Goal: Information Seeking & Learning: Check status

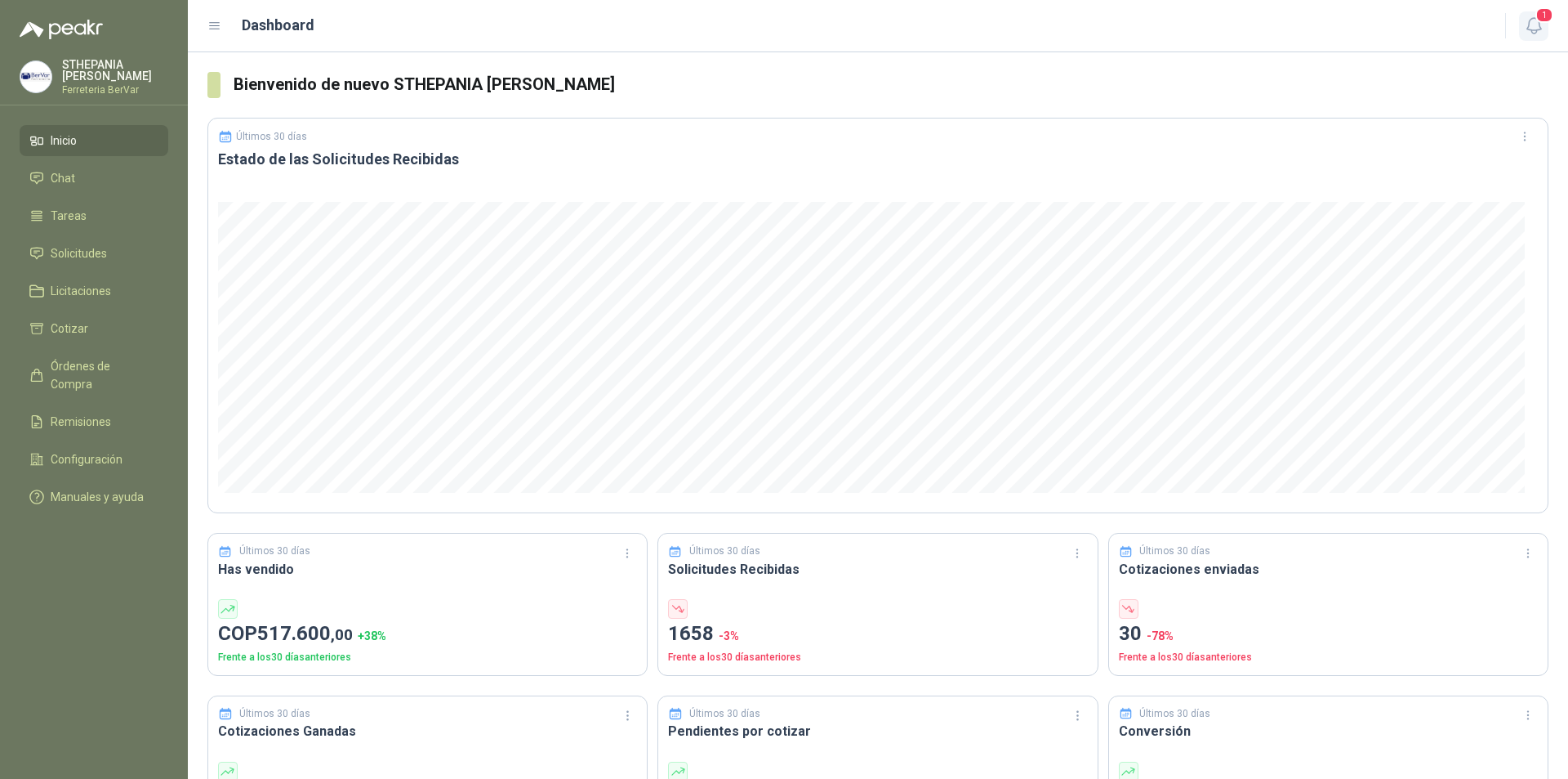
click at [1535, 17] on icon "button" at bounding box center [1534, 26] width 21 height 21
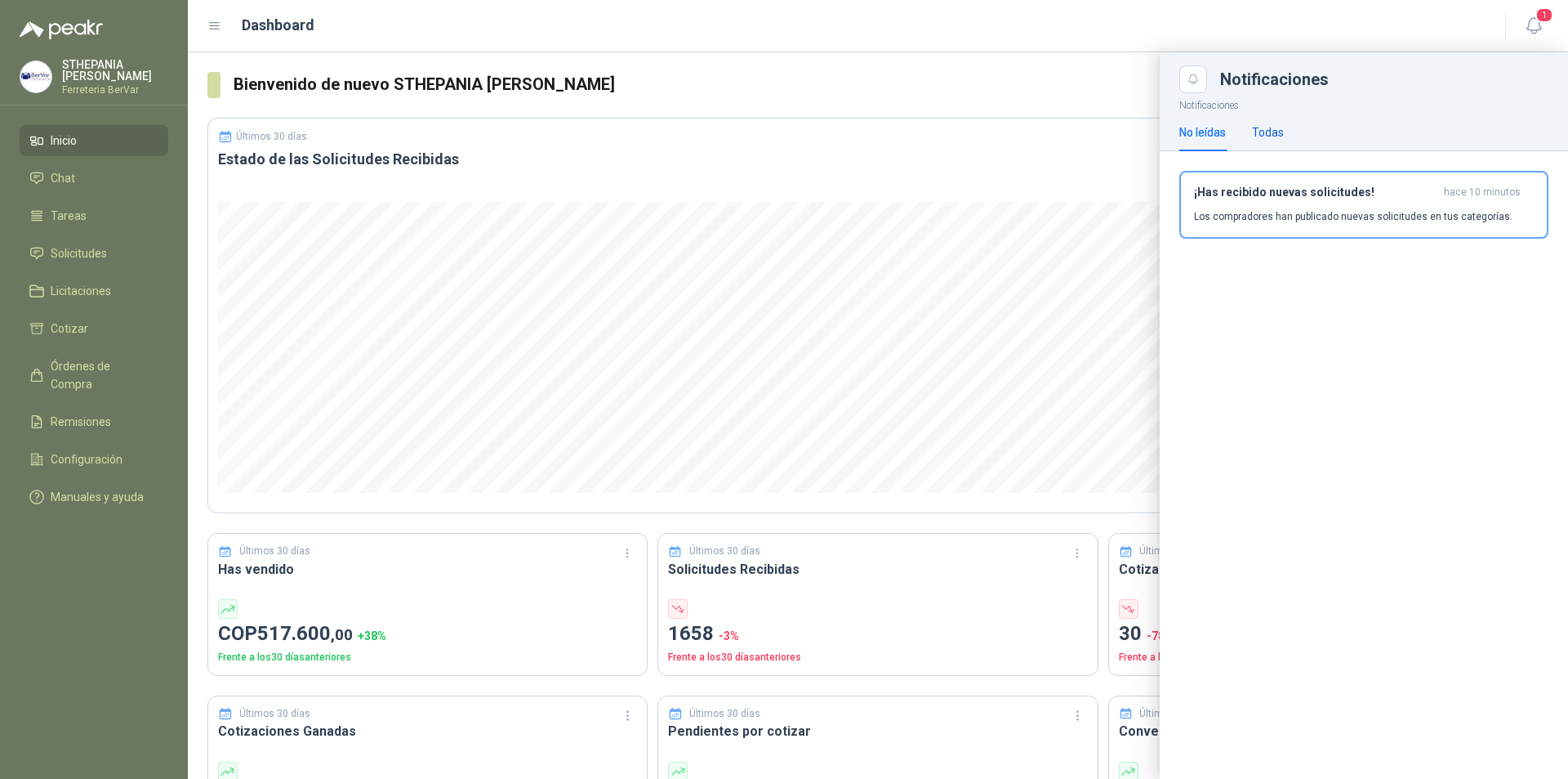
click at [1275, 124] on div "Todas" at bounding box center [1268, 132] width 32 height 18
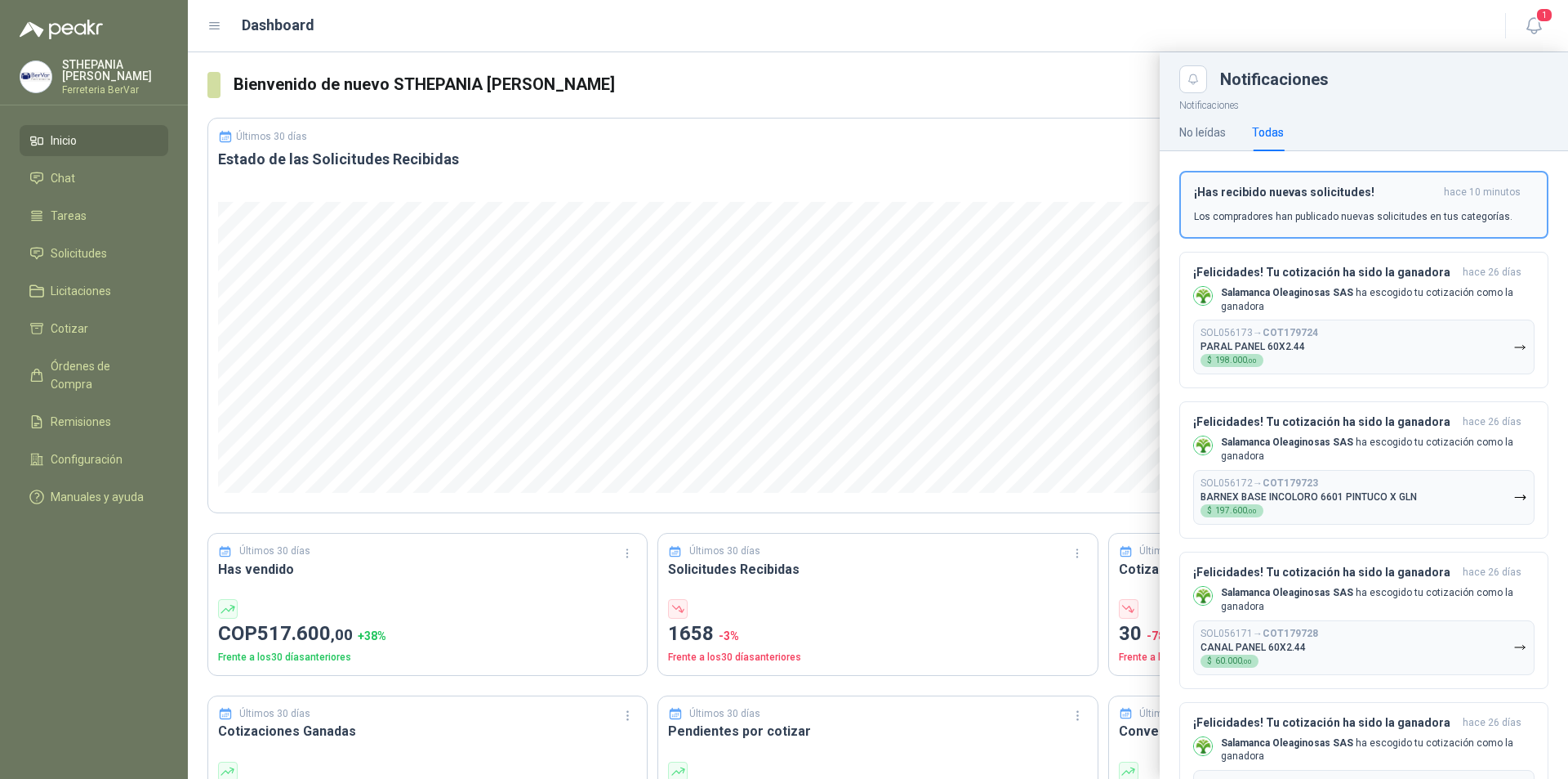
click at [1227, 199] on div "¡Has recibido nuevas solicitudes! hace 10 minutos Los compradores han publicado…" at bounding box center [1364, 204] width 340 height 38
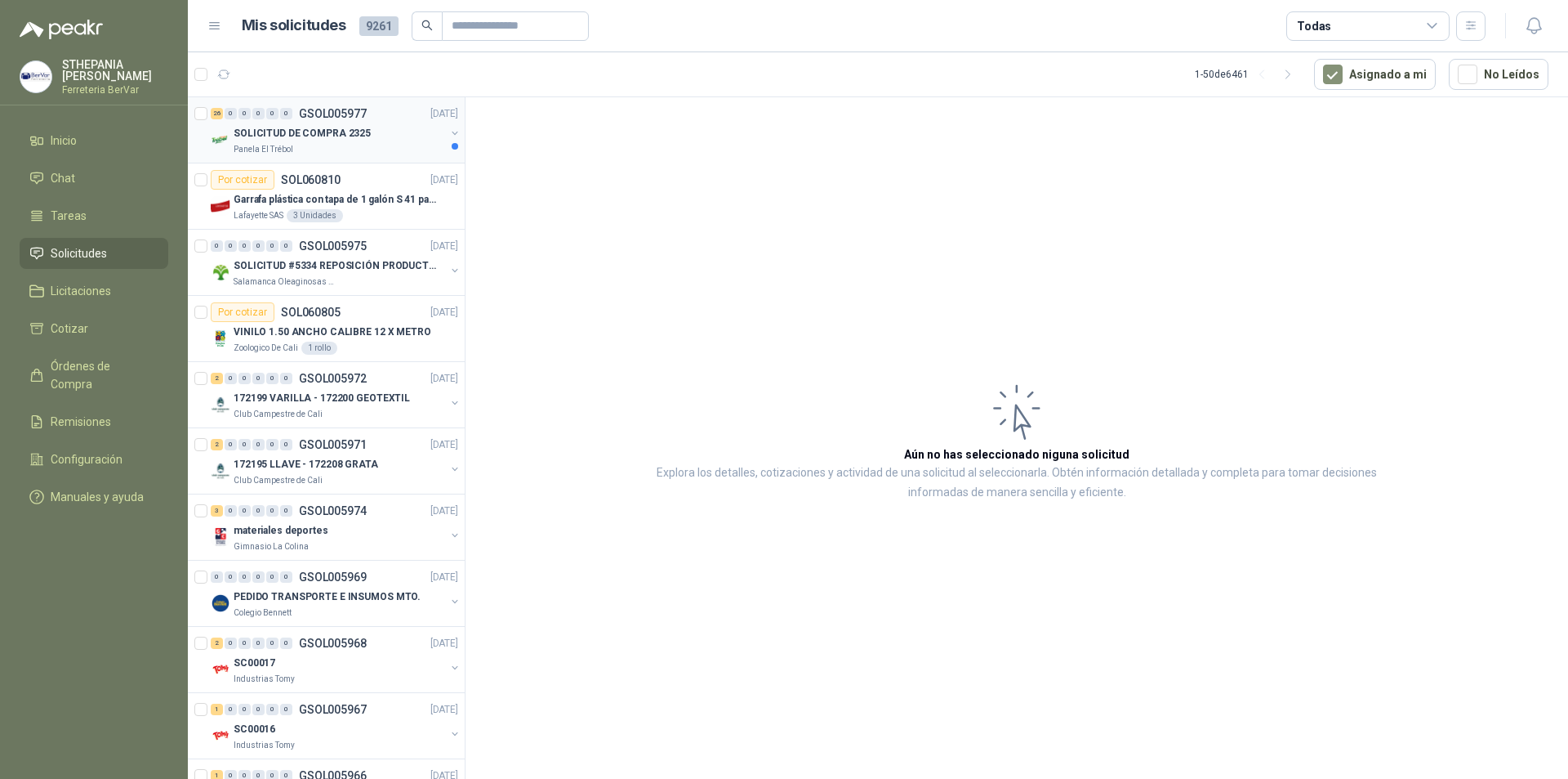
click at [284, 149] on p "Panela El Trébol" at bounding box center [263, 149] width 60 height 13
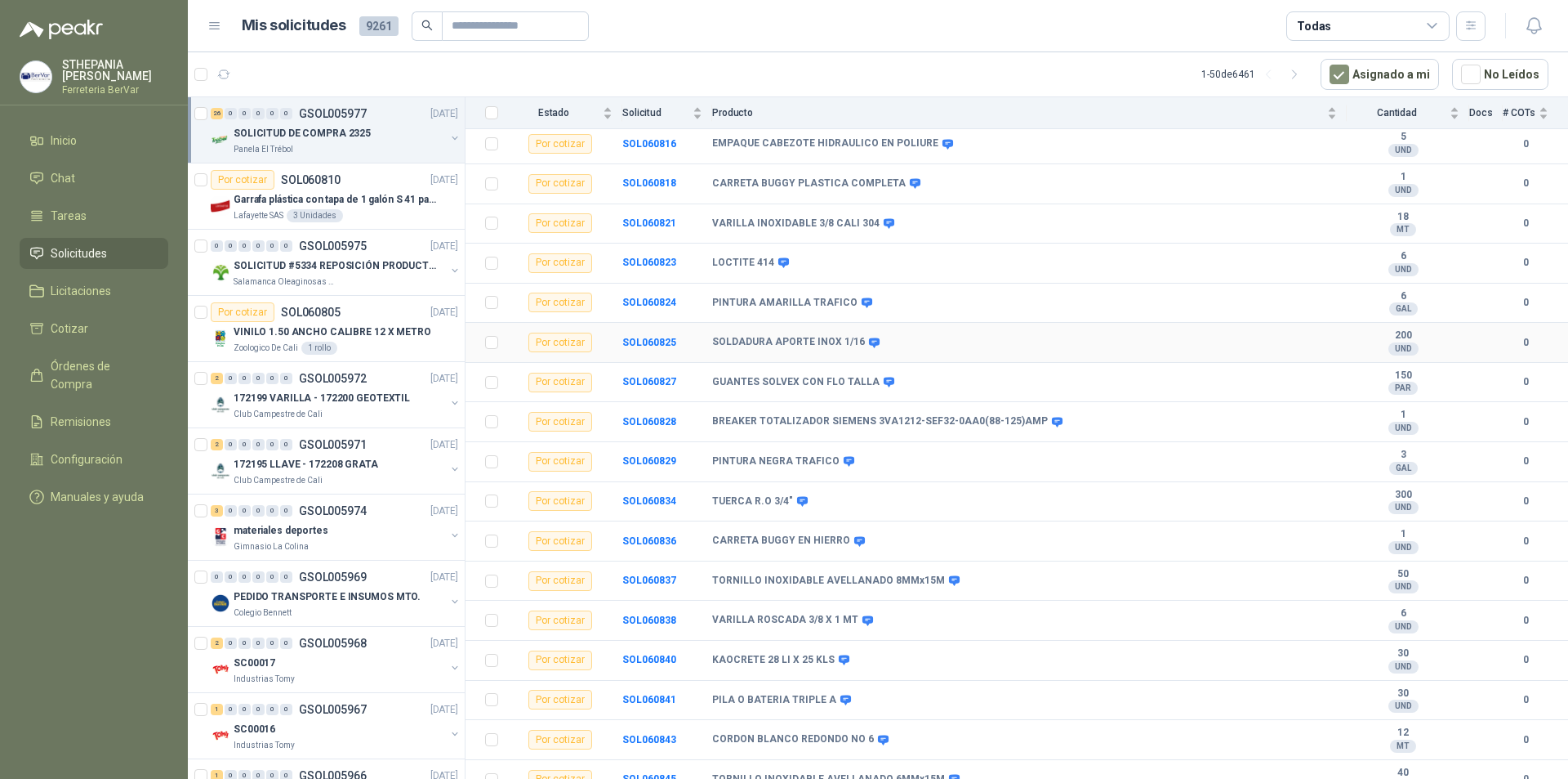
scroll to position [245, 0]
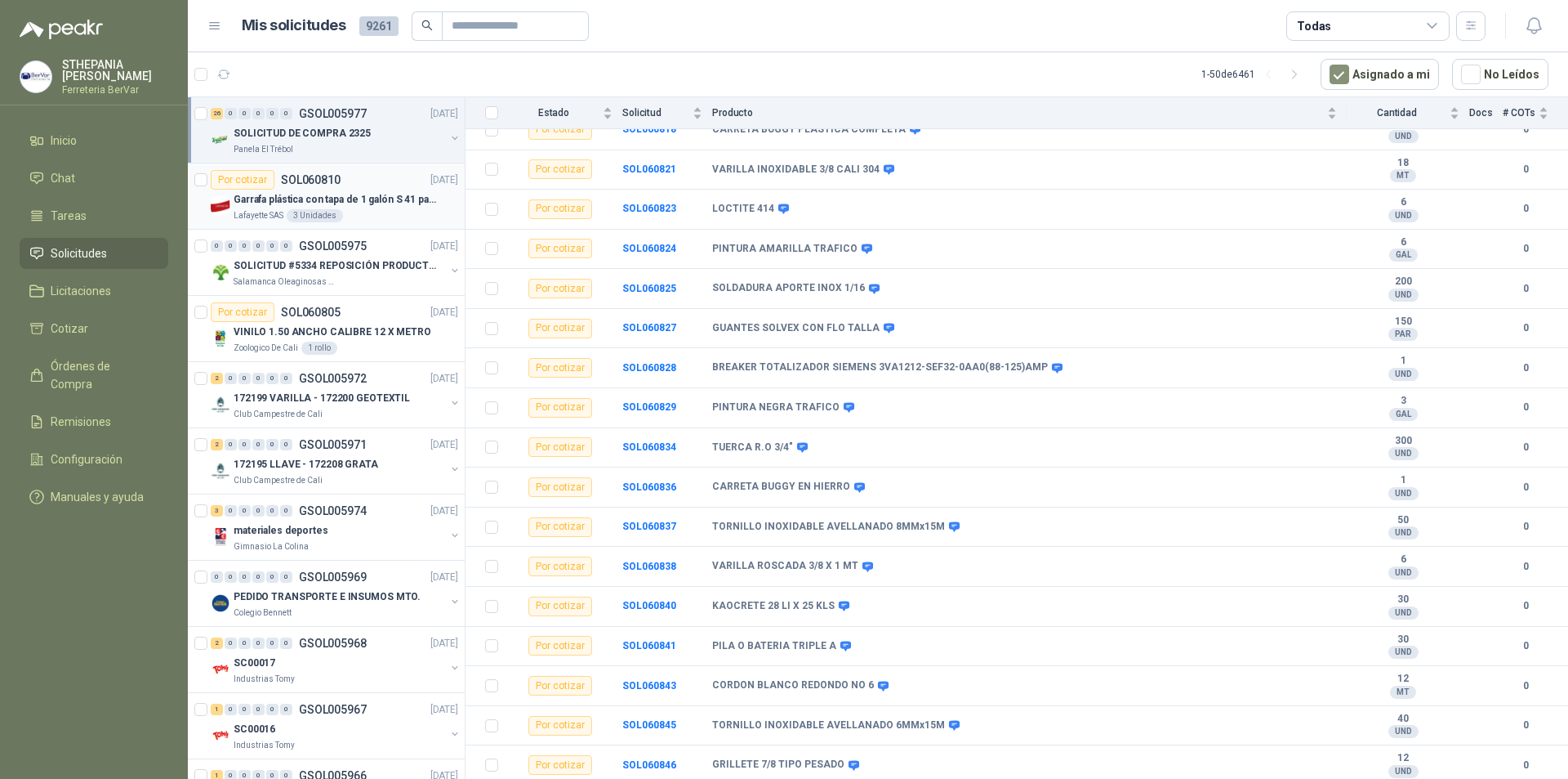
click at [365, 199] on p "Garrafa plástica con tapa de 1 galón S 41 para almacenar varsol, thiner y alcoh…" at bounding box center [335, 200] width 203 height 16
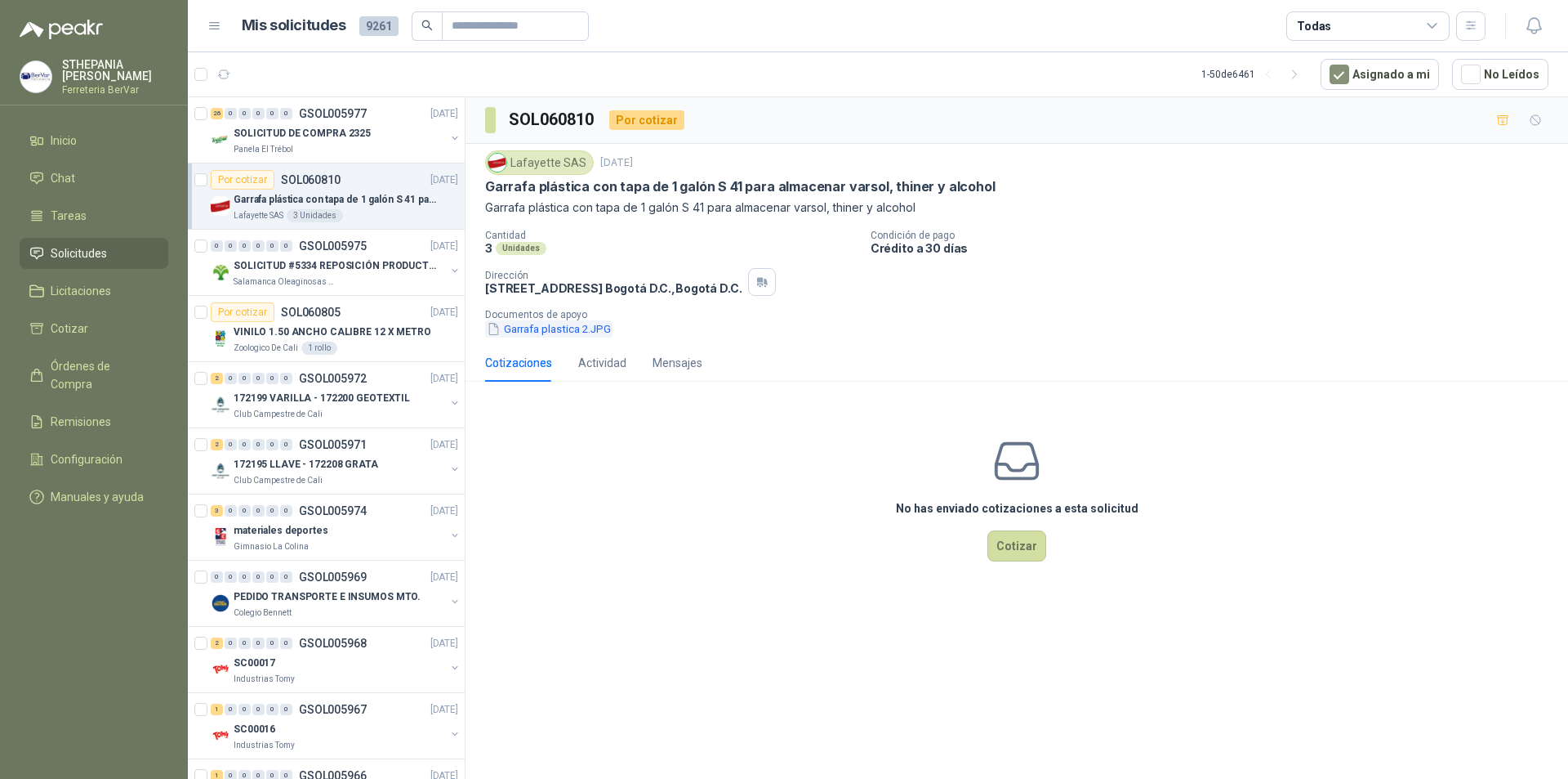
click at [520, 333] on button "Garrafa plastica 2.JPG" at bounding box center [549, 329] width 127 height 17
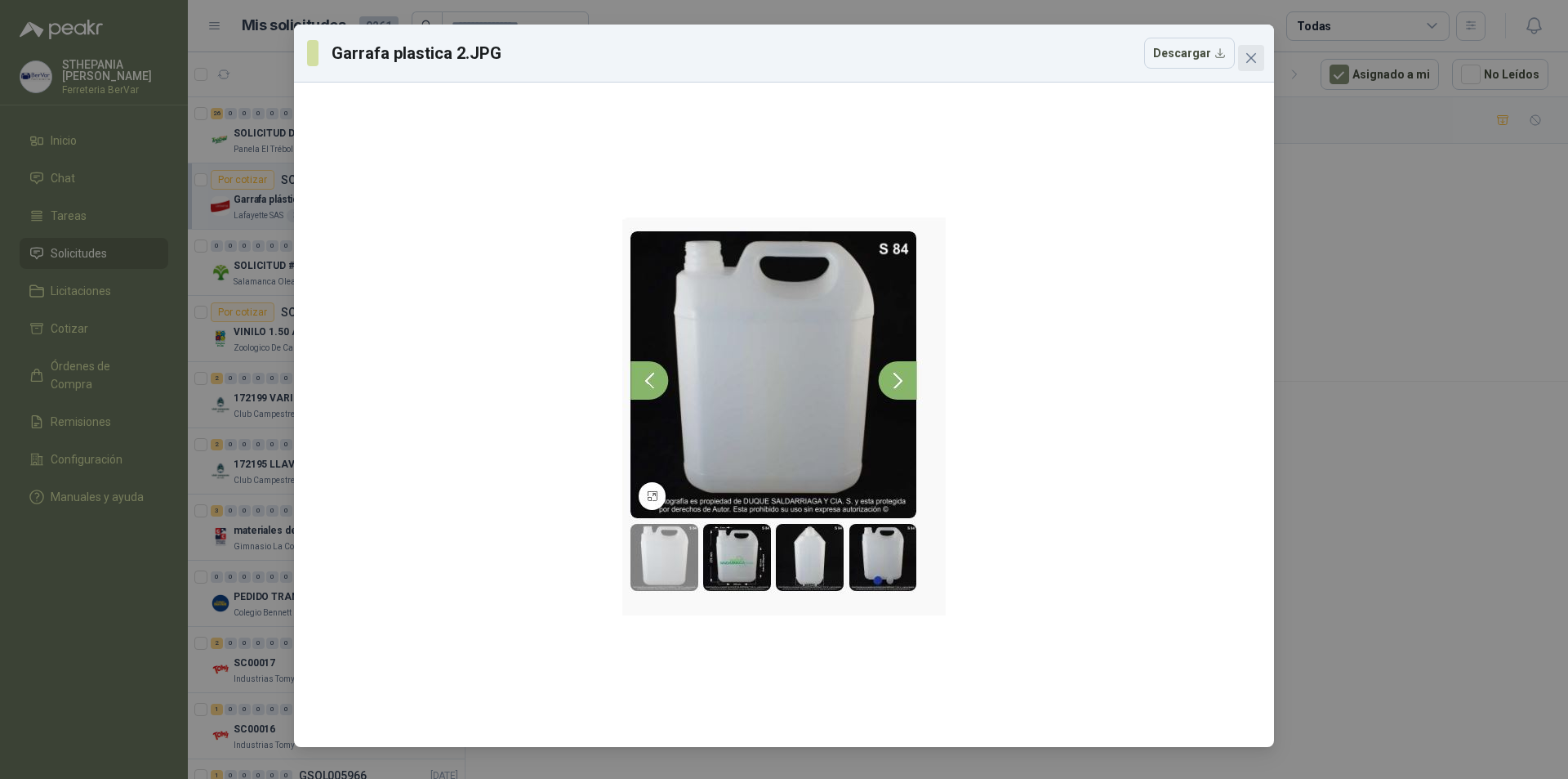
click at [1249, 59] on icon "close" at bounding box center [1251, 57] width 13 height 13
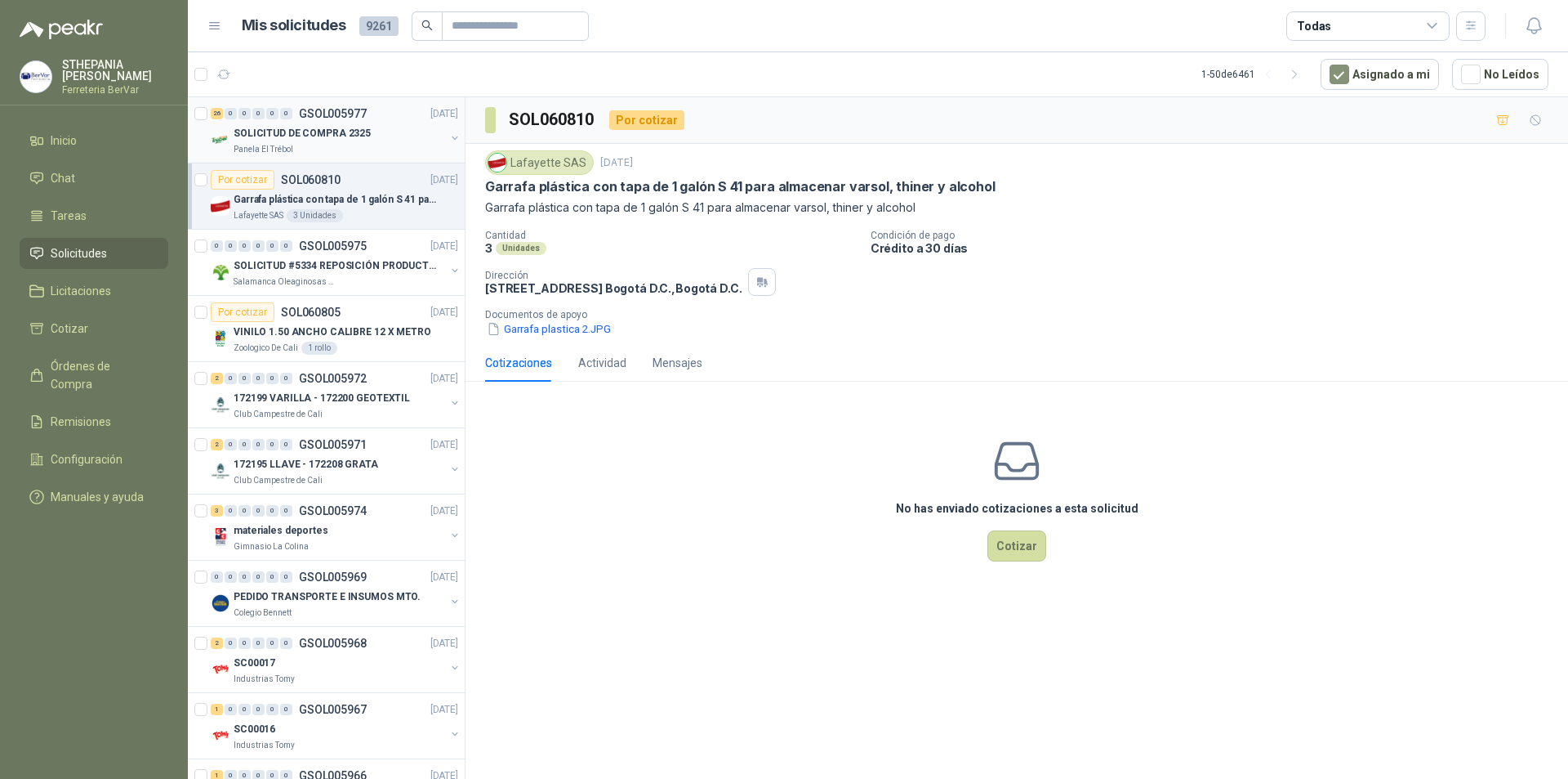
click at [344, 132] on p "SOLICITUD DE COMPRA 2325" at bounding box center [302, 133] width 138 height 16
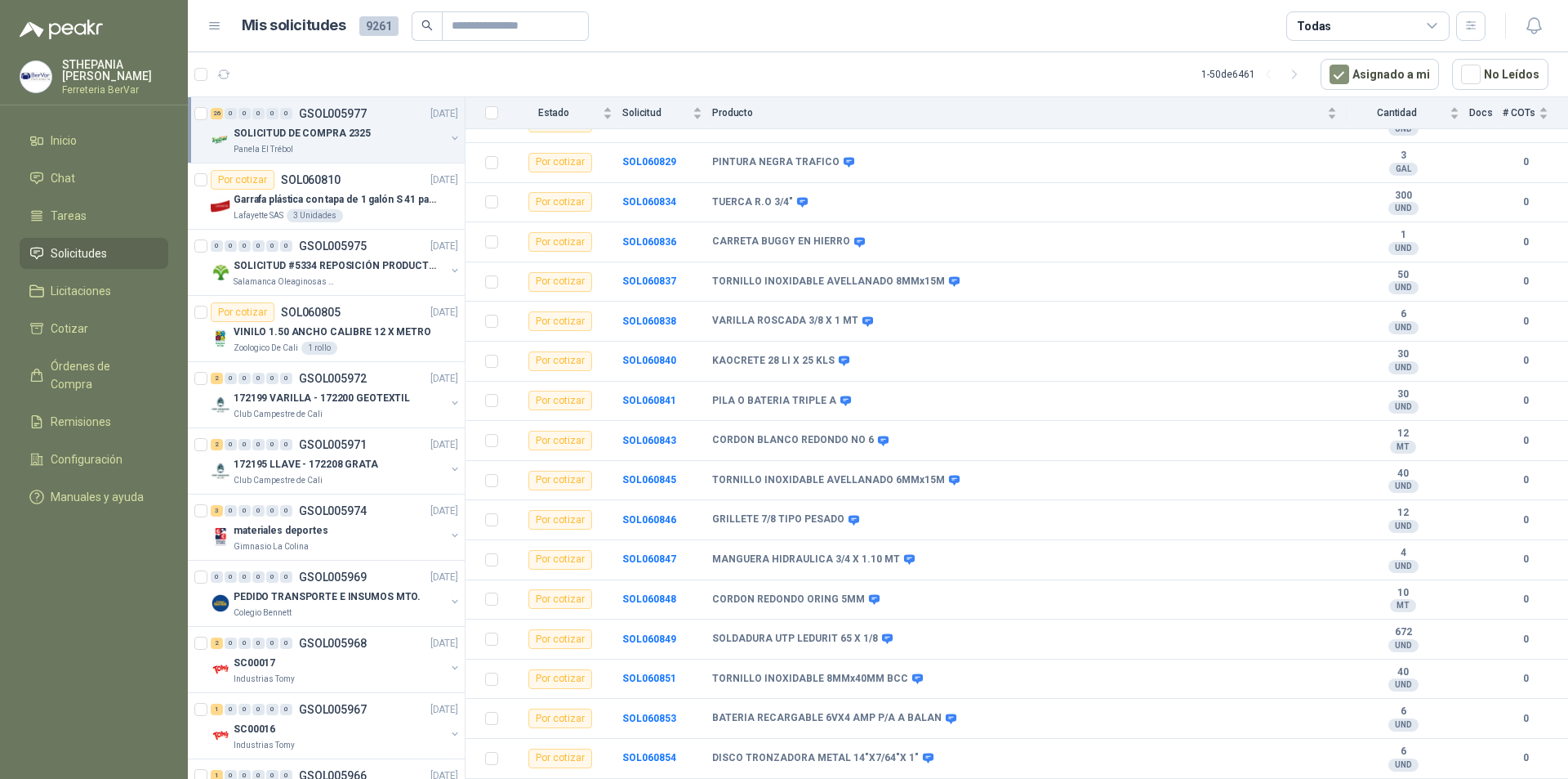
scroll to position [563, 0]
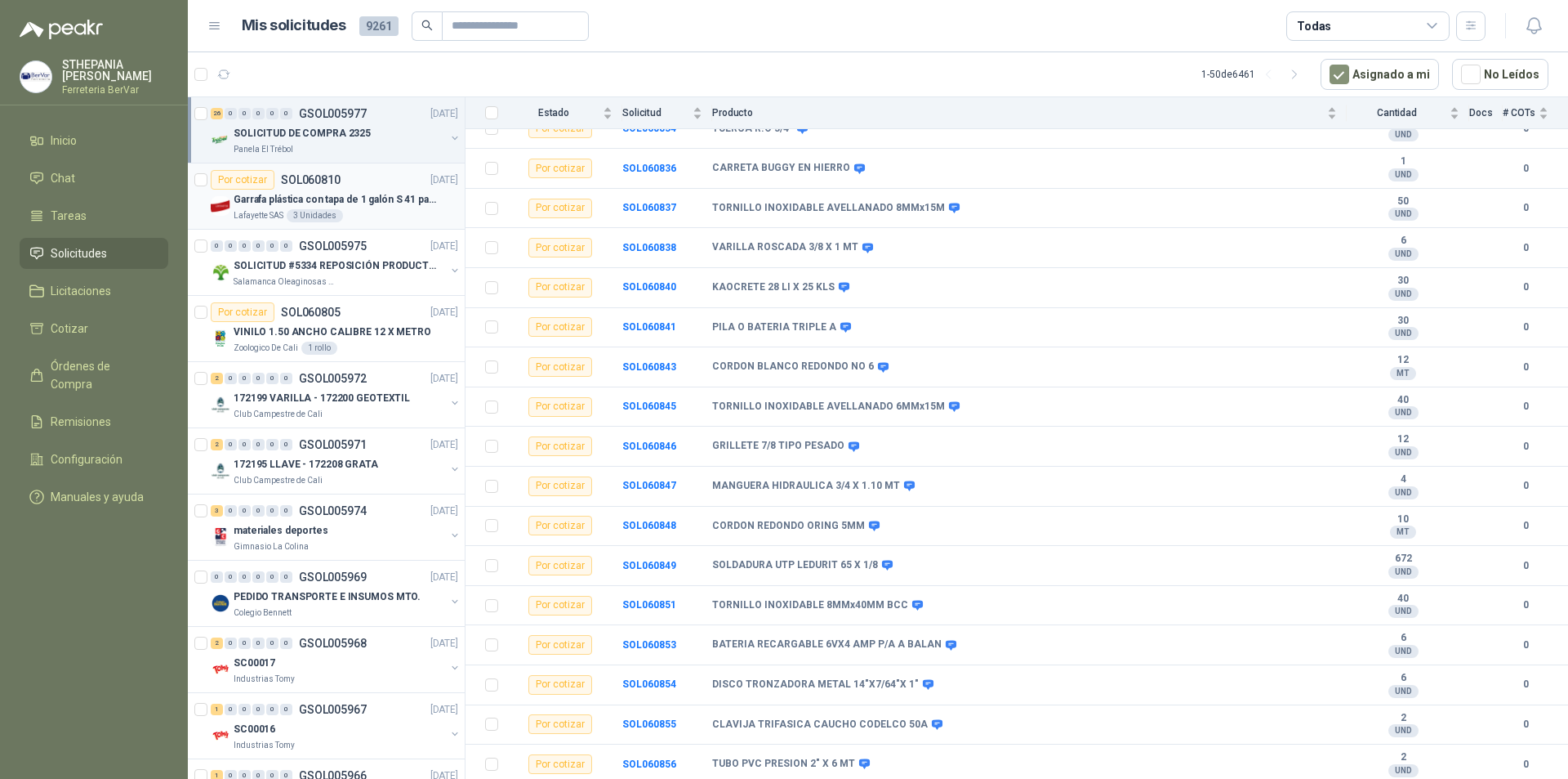
click at [378, 197] on p "Garrafa plástica con tapa de 1 galón S 41 para almacenar varsol, thiner y alcoh…" at bounding box center [335, 200] width 203 height 16
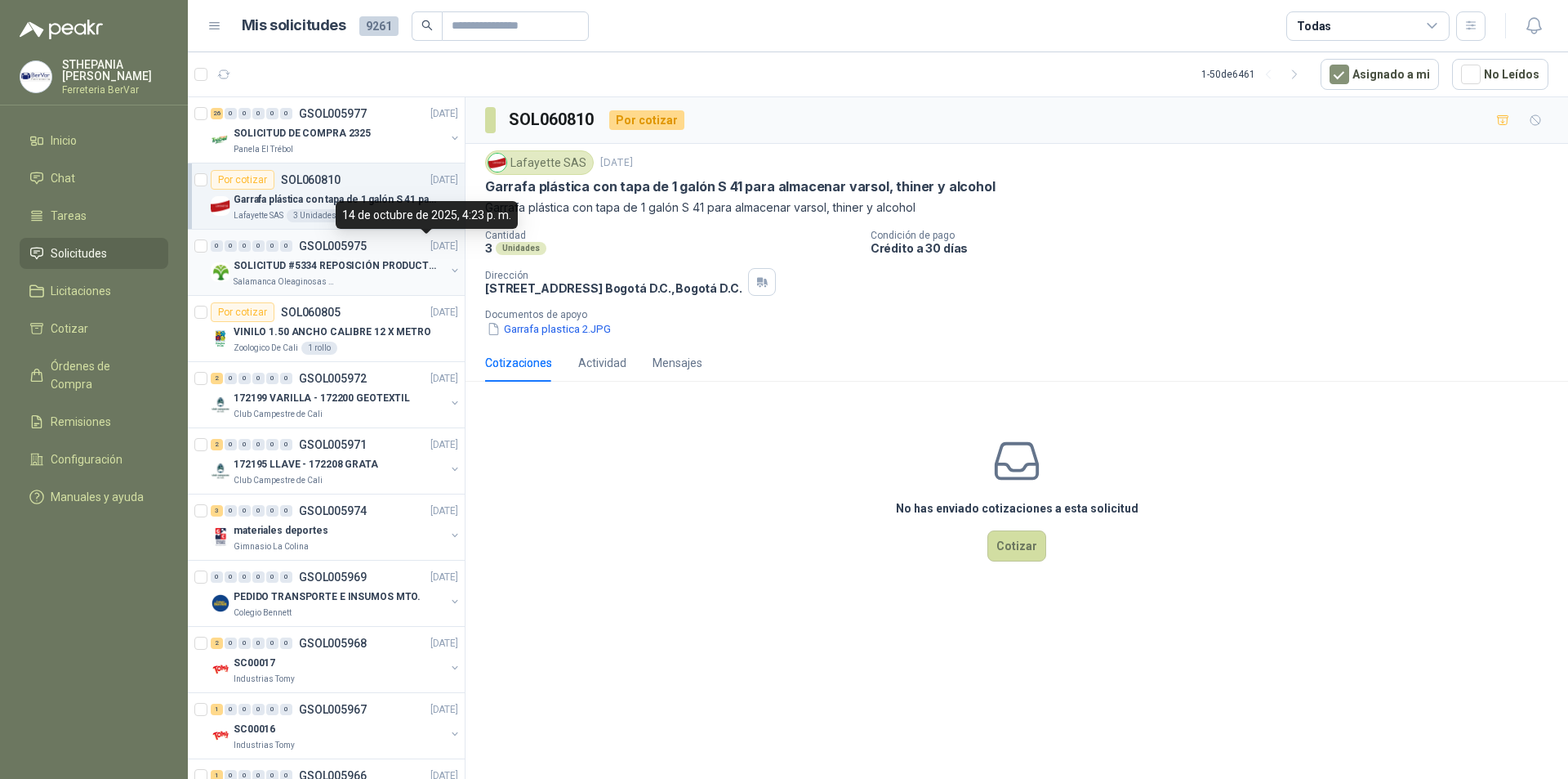
click at [430, 245] on p "[DATE]" at bounding box center [444, 247] width 28 height 16
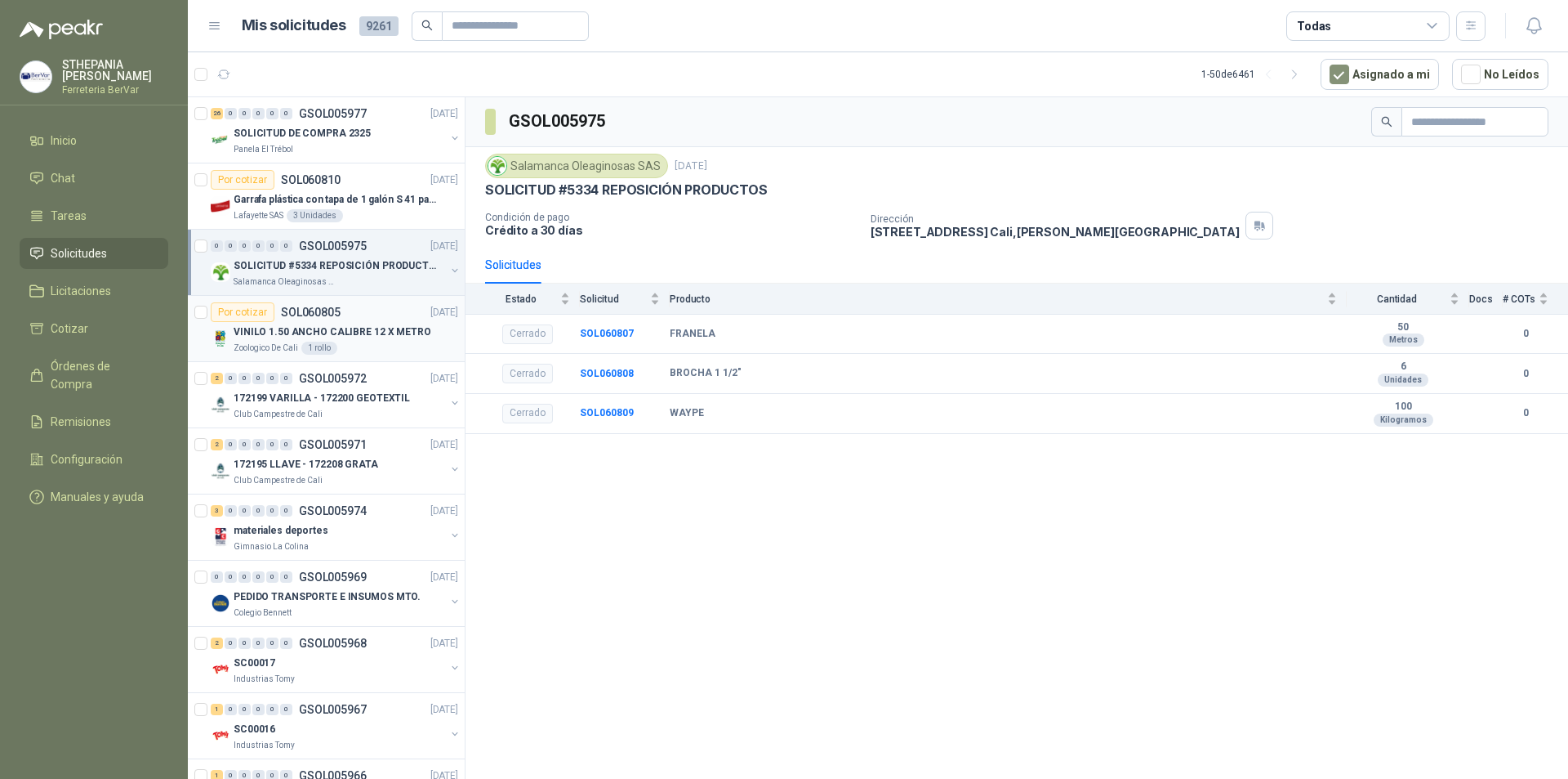
click at [402, 325] on p "VINILO 1.50 ANCHO CALIBRE 12 X METRO" at bounding box center [332, 332] width 197 height 16
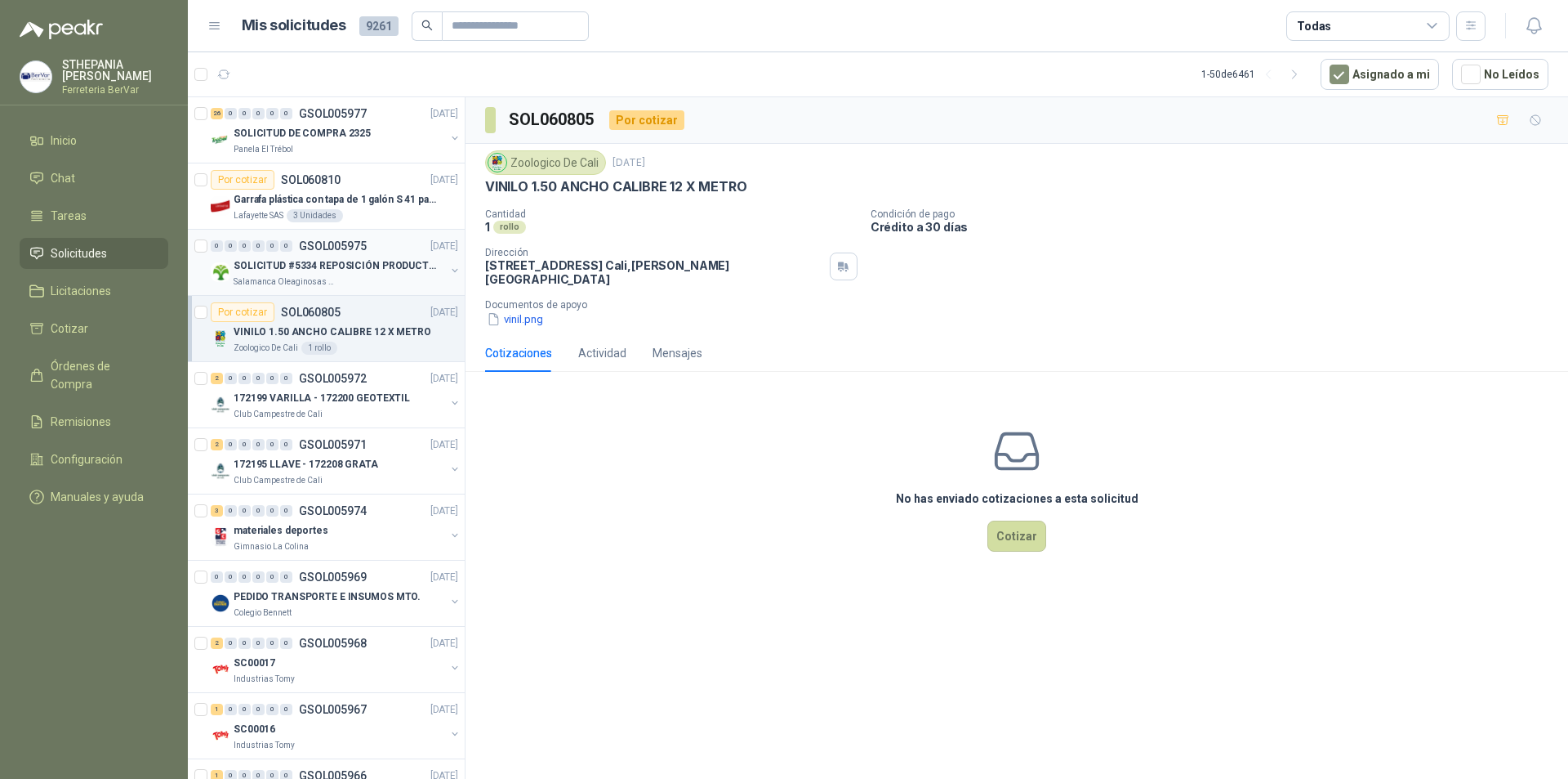
click at [428, 265] on p "SOLICITUD #5334 REPOSICIÓN PRODUCTOS" at bounding box center [335, 266] width 203 height 16
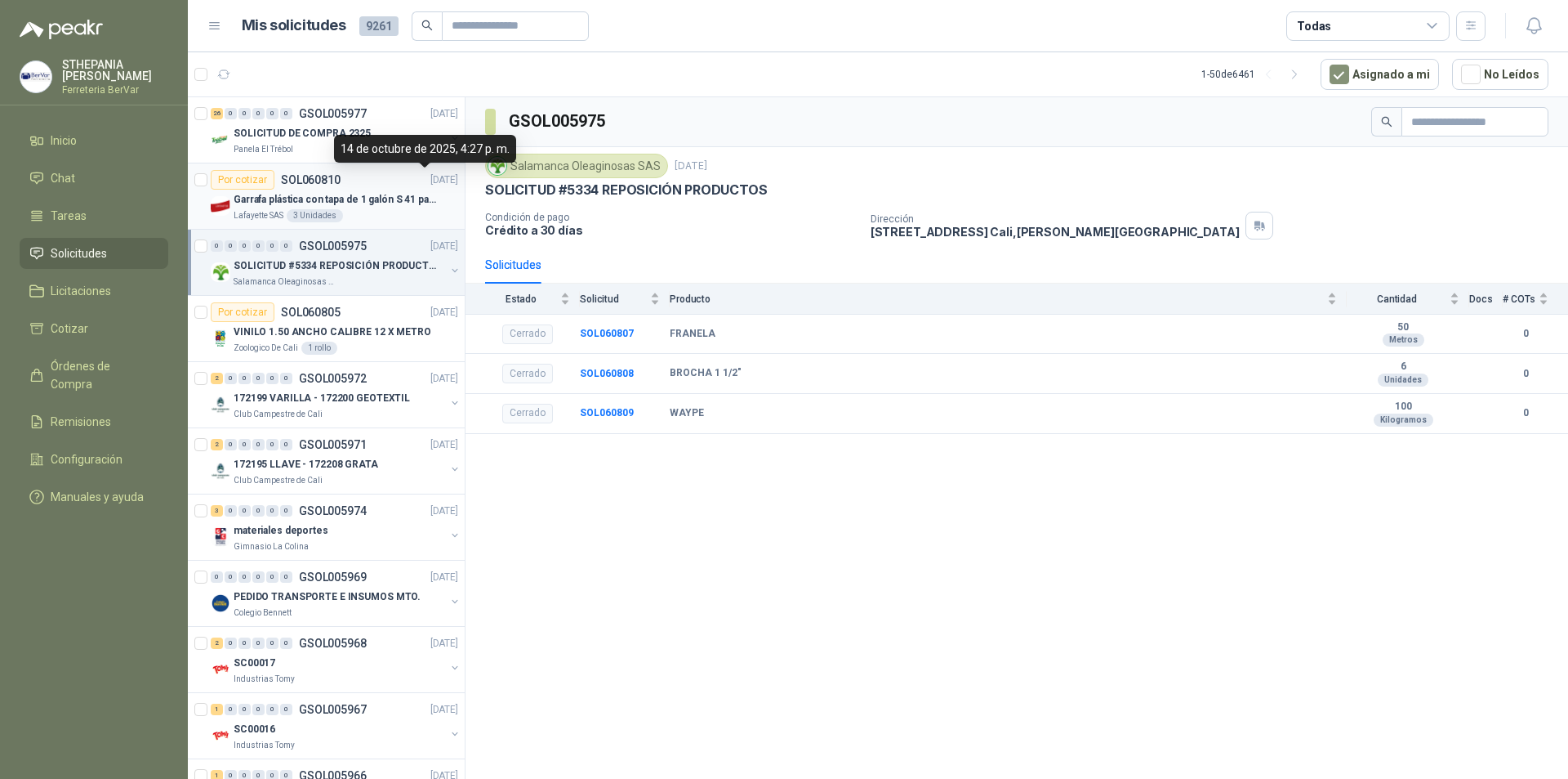
click at [430, 186] on p "[DATE]" at bounding box center [444, 180] width 28 height 16
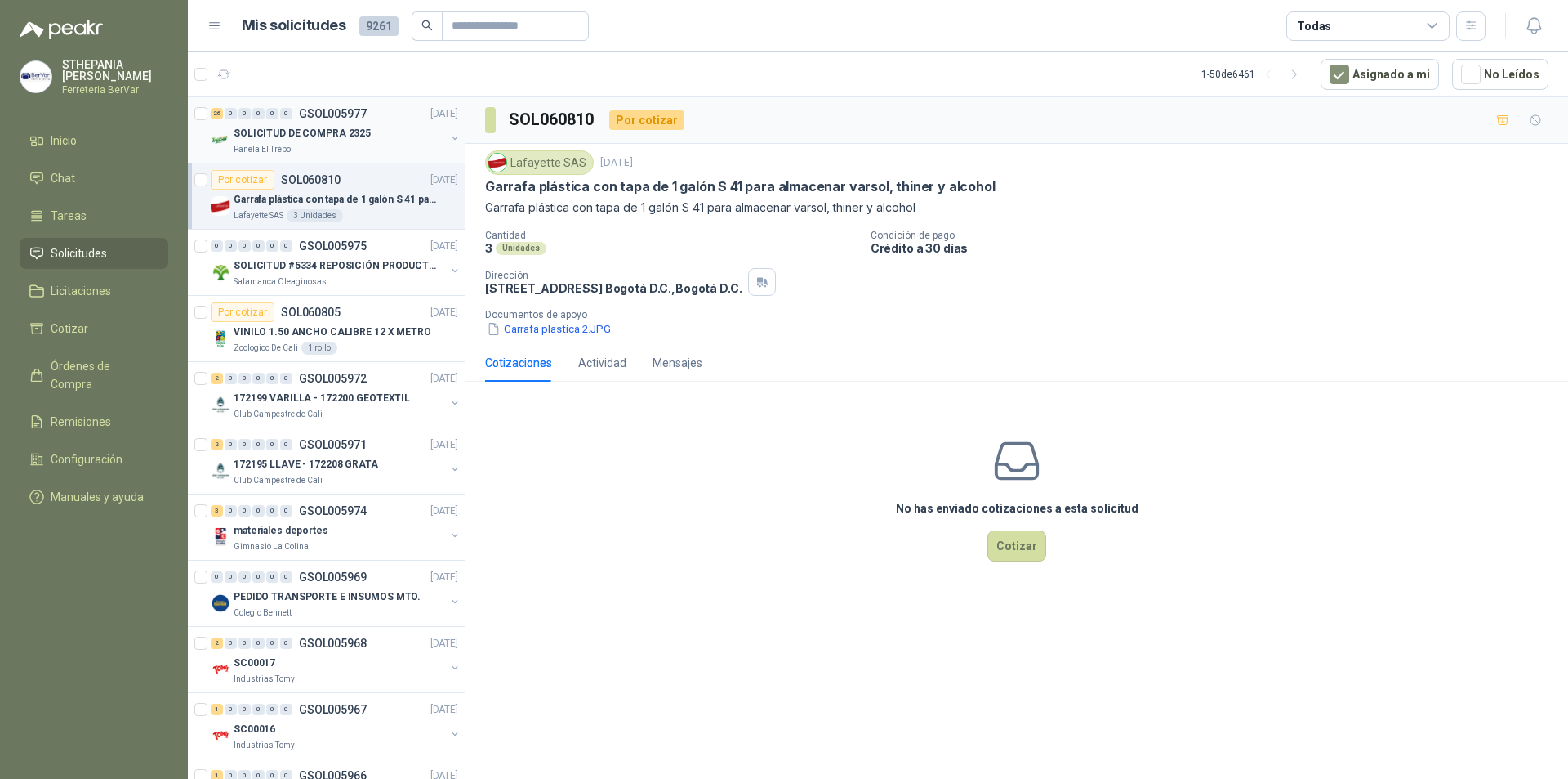
click at [430, 120] on p "[DATE]" at bounding box center [444, 114] width 28 height 16
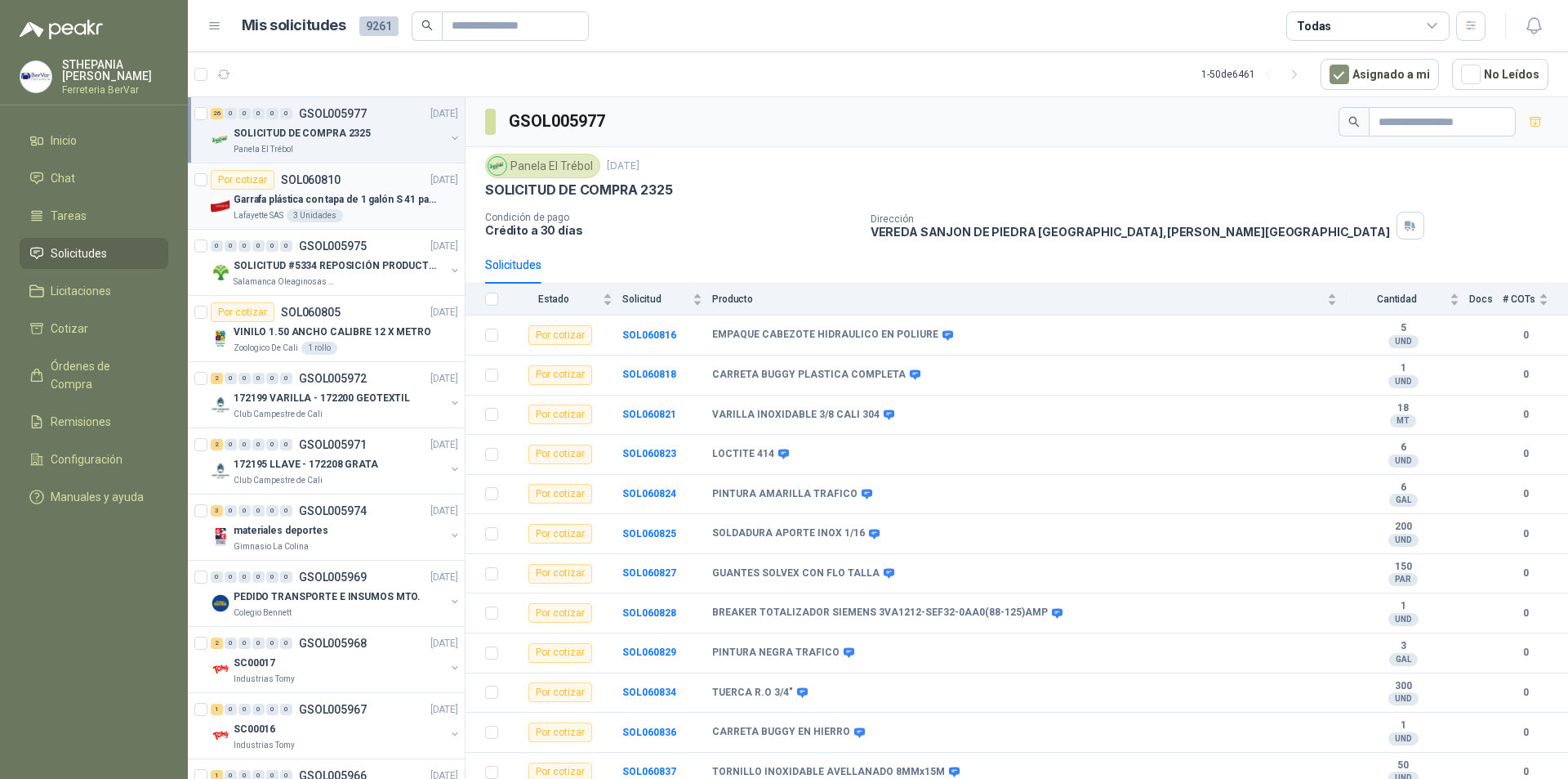
click at [369, 187] on div "Por cotizar SOL060810 [DATE]" at bounding box center [335, 179] width 247 height 20
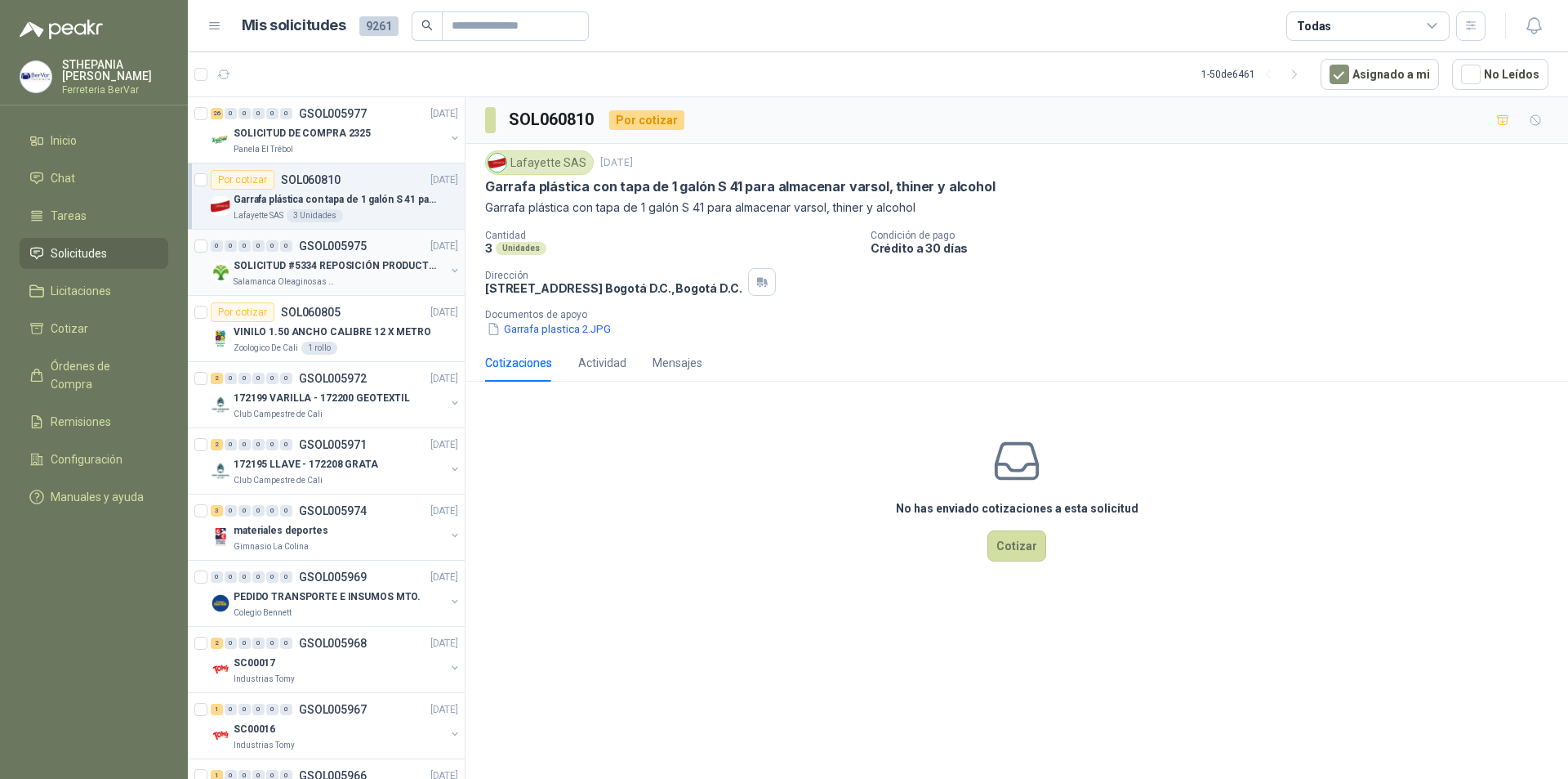
click at [386, 274] on div "SOLICITUD #5334 REPOSICIÓN PRODUCTOS" at bounding box center [339, 265] width 211 height 20
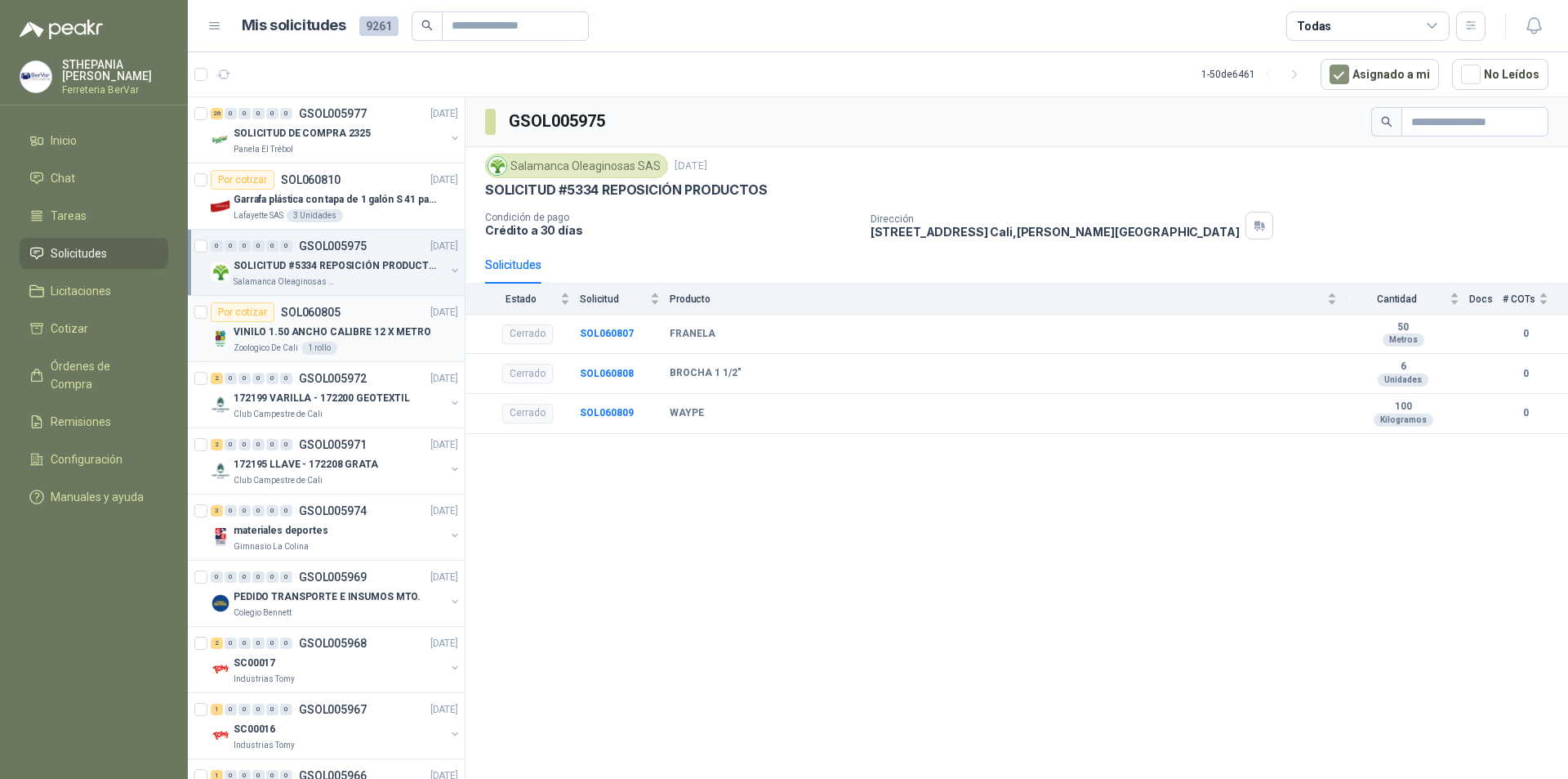
click at [415, 323] on div "VINILO 1.50 ANCHO CALIBRE 12 X METRO" at bounding box center [346, 332] width 225 height 20
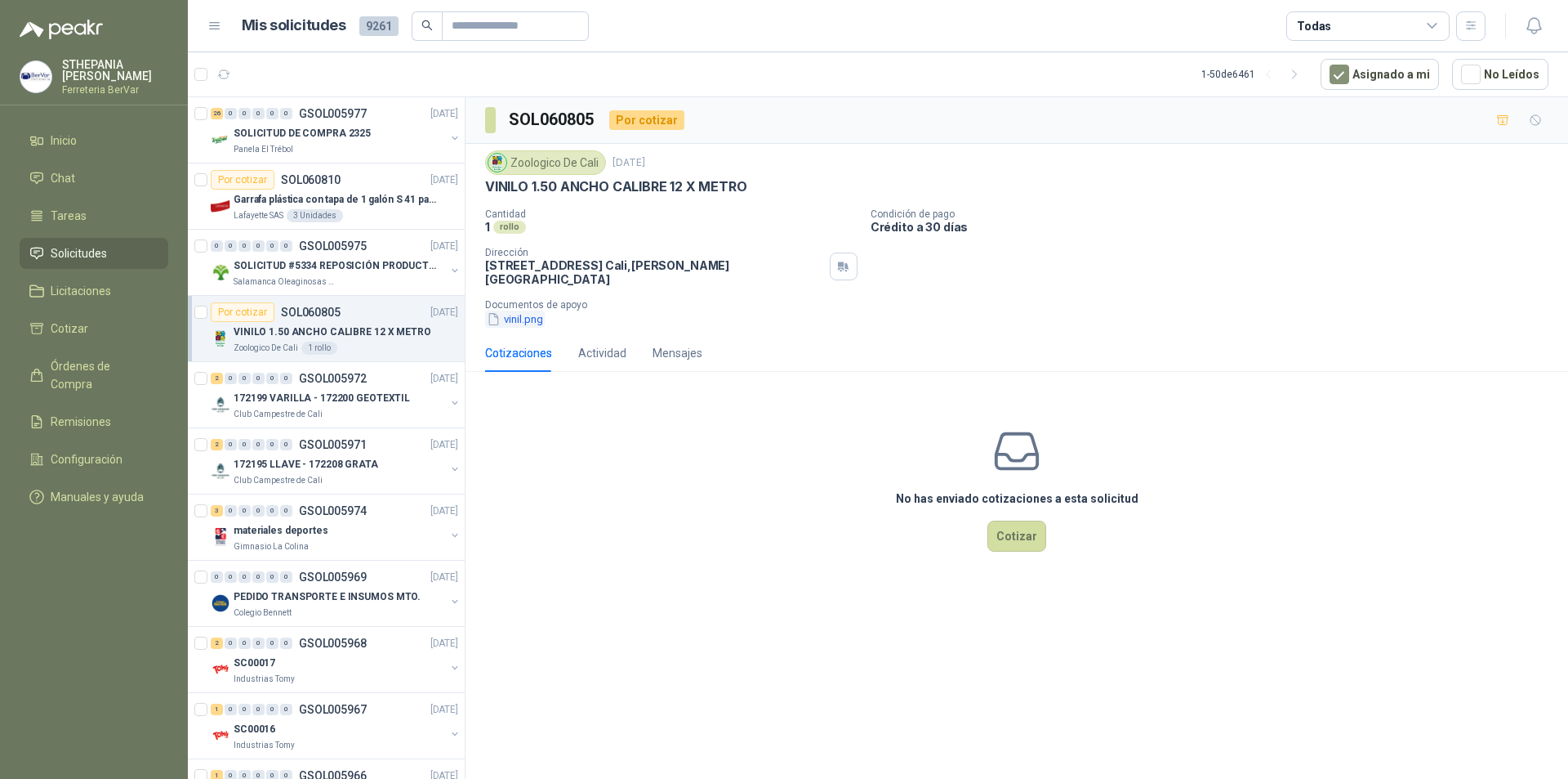
click at [525, 311] on button "vinil.png" at bounding box center [515, 319] width 60 height 17
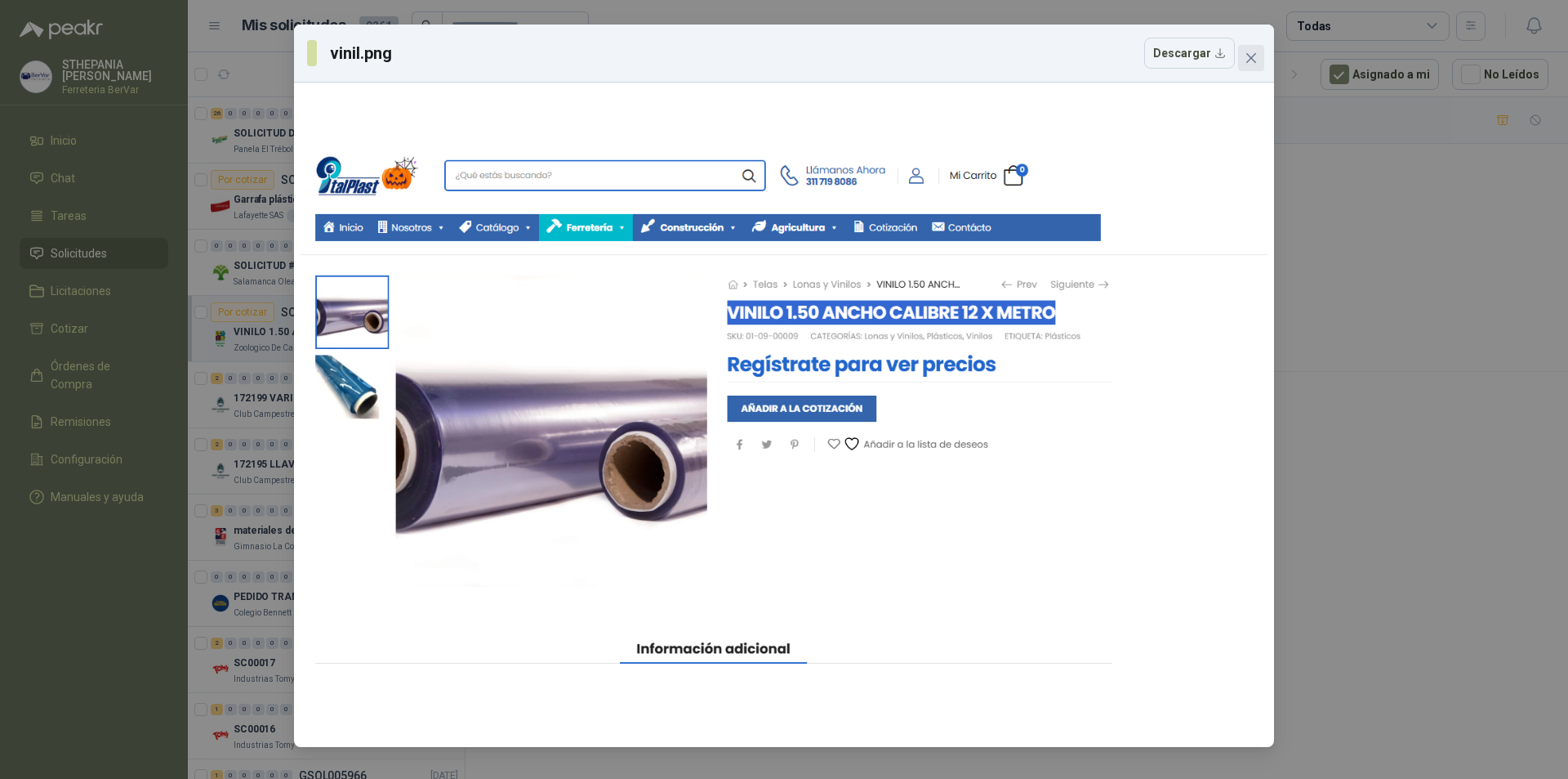
click at [1247, 61] on icon "close" at bounding box center [1251, 57] width 13 height 13
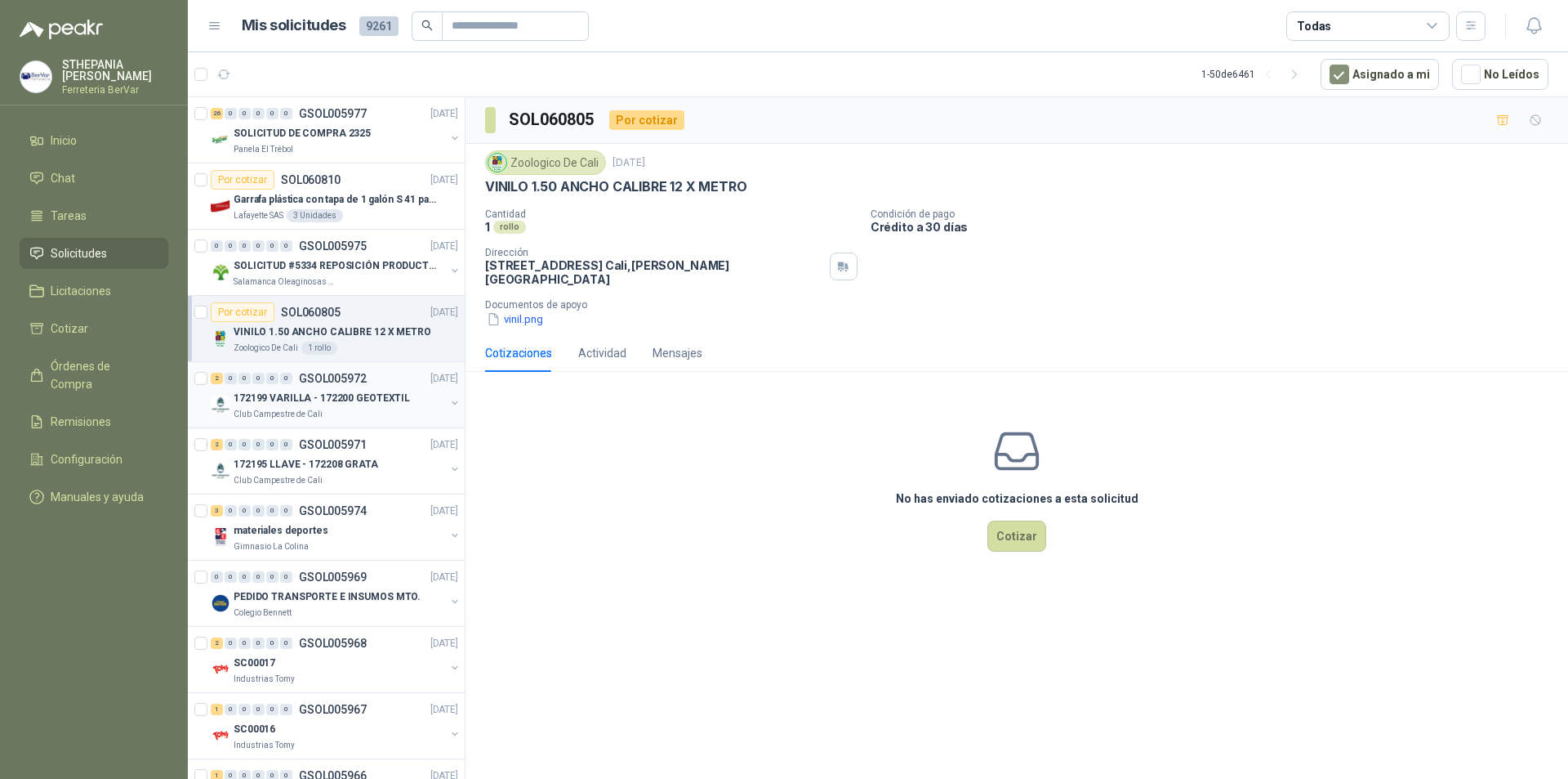
click at [430, 383] on p "[DATE]" at bounding box center [444, 379] width 28 height 16
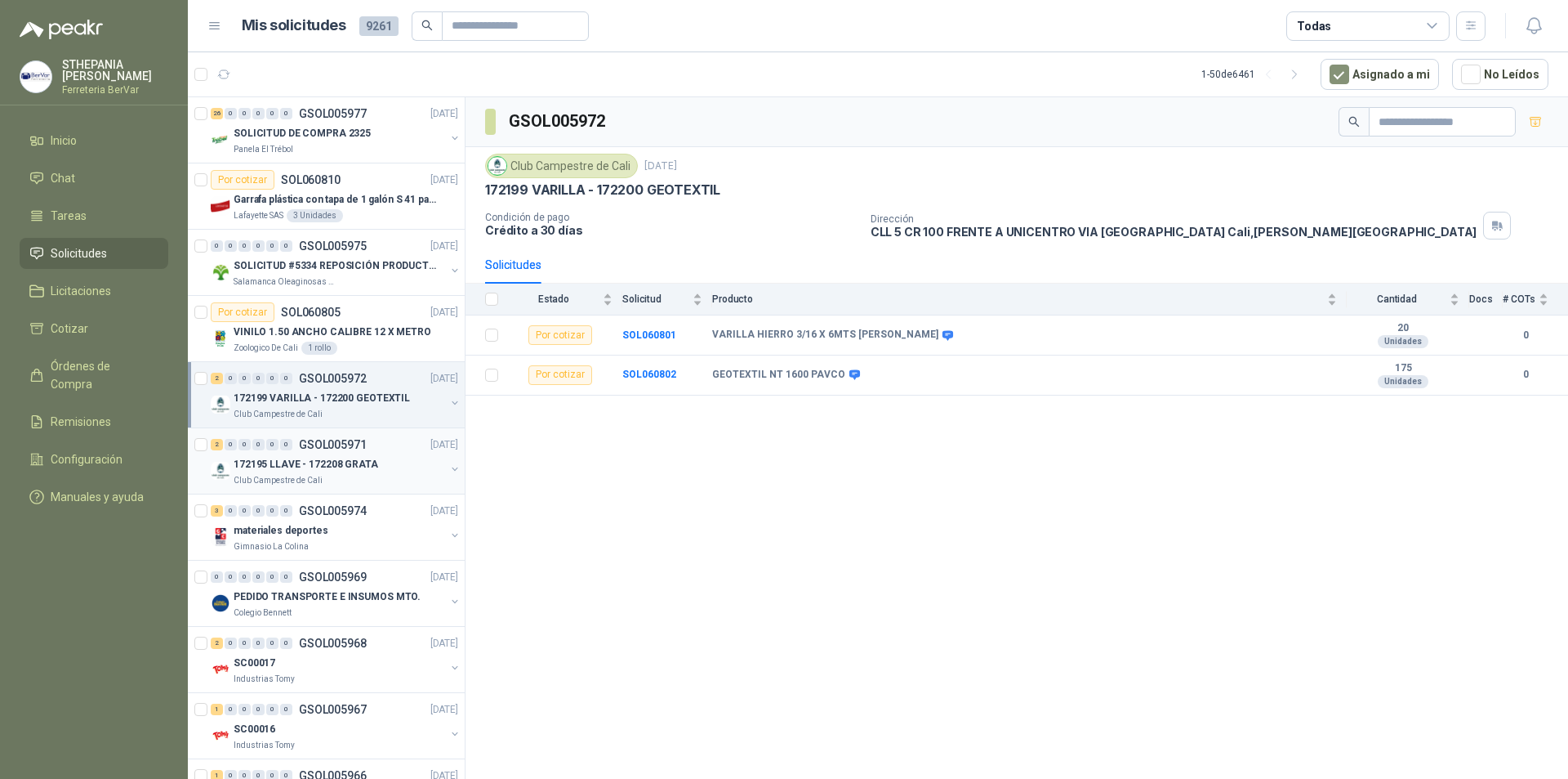
click at [359, 464] on p "172195 LLAVE - 172208 GRATA" at bounding box center [305, 465] width 145 height 16
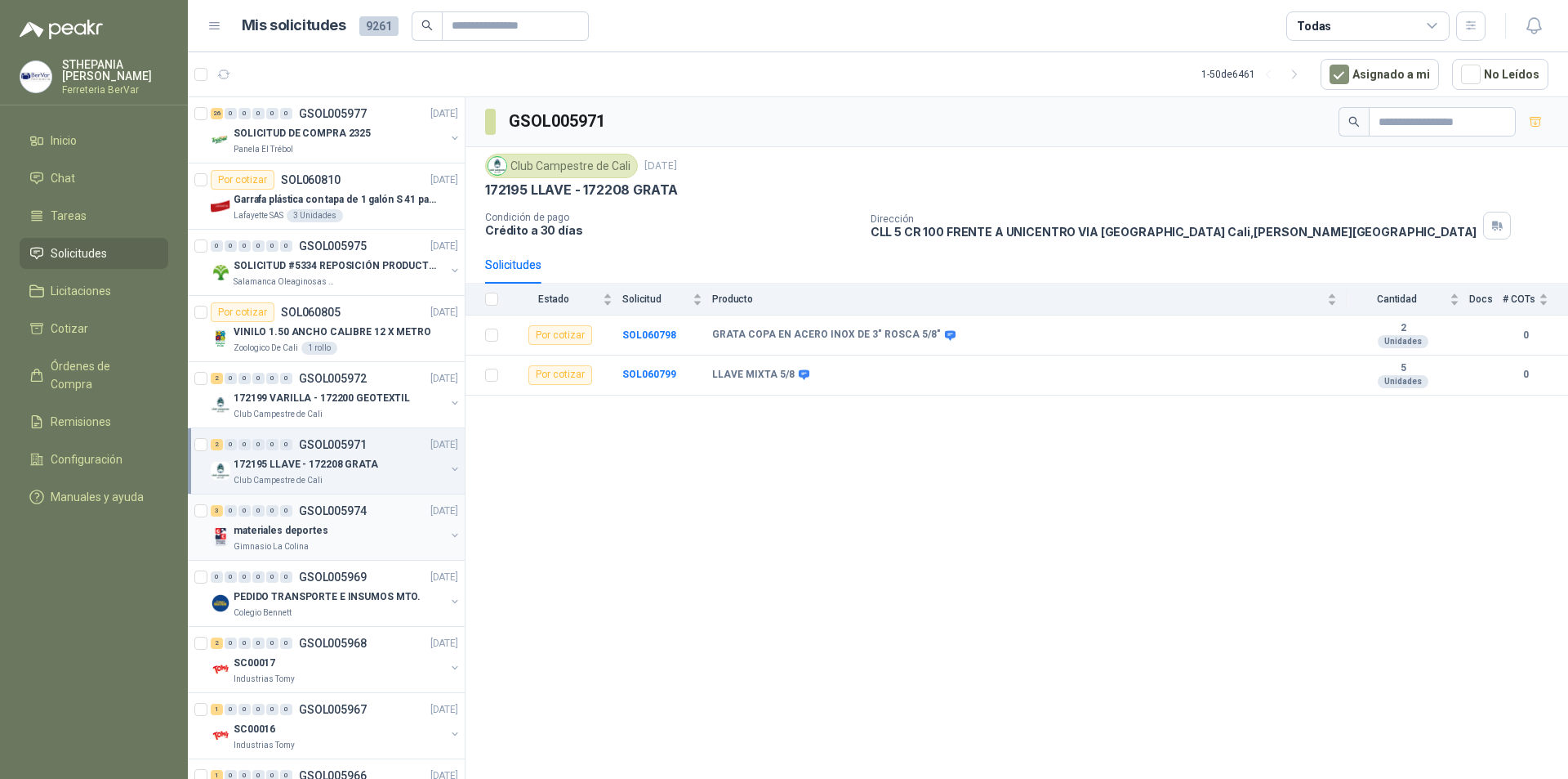
click at [369, 534] on div "materiales deportes" at bounding box center [339, 530] width 211 height 20
